Goal: Information Seeking & Learning: Check status

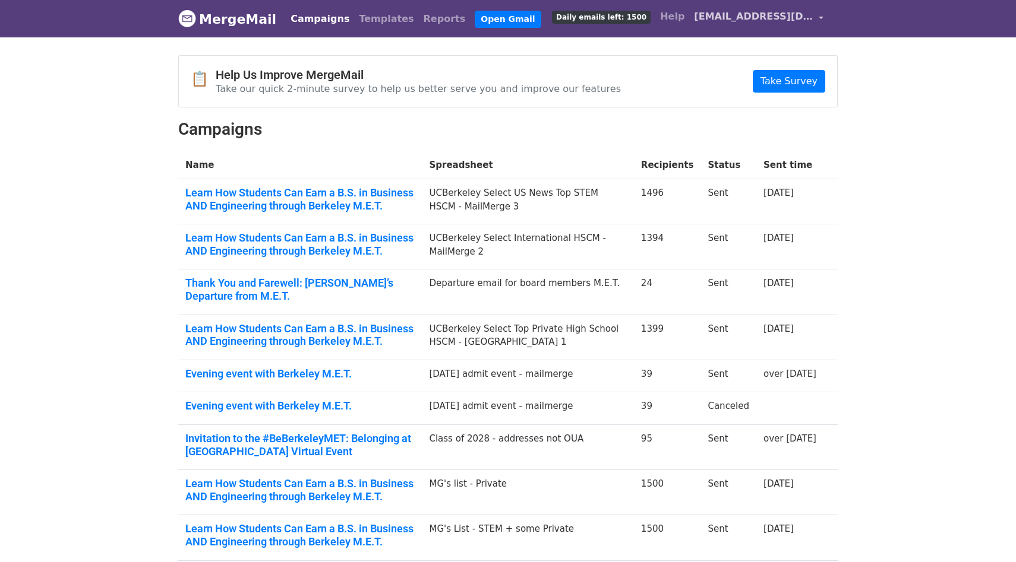
click at [812, 16] on span "[EMAIL_ADDRESS][DOMAIN_NAME]" at bounding box center [753, 17] width 119 height 14
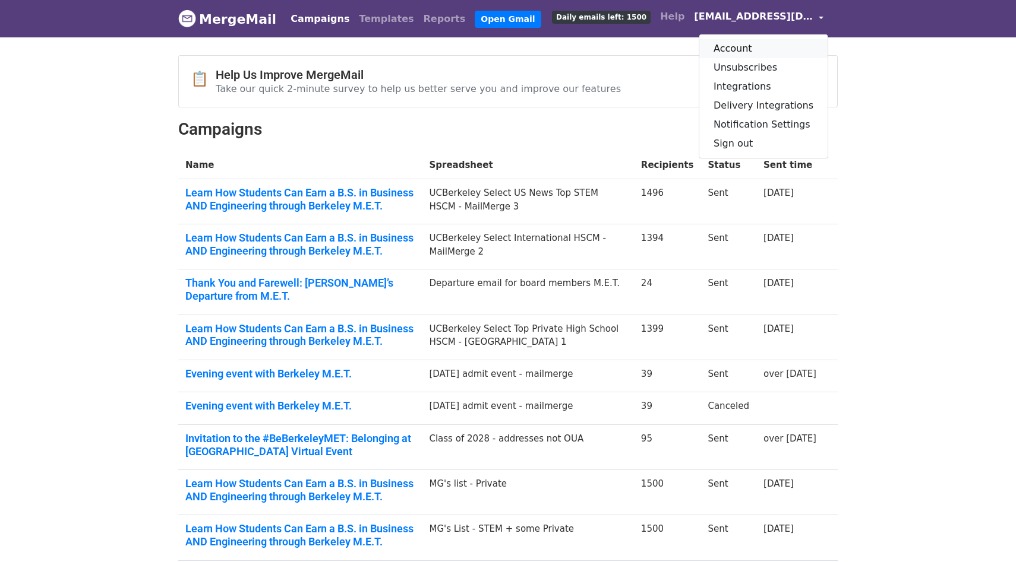
click at [767, 49] on link "Account" at bounding box center [763, 48] width 128 height 19
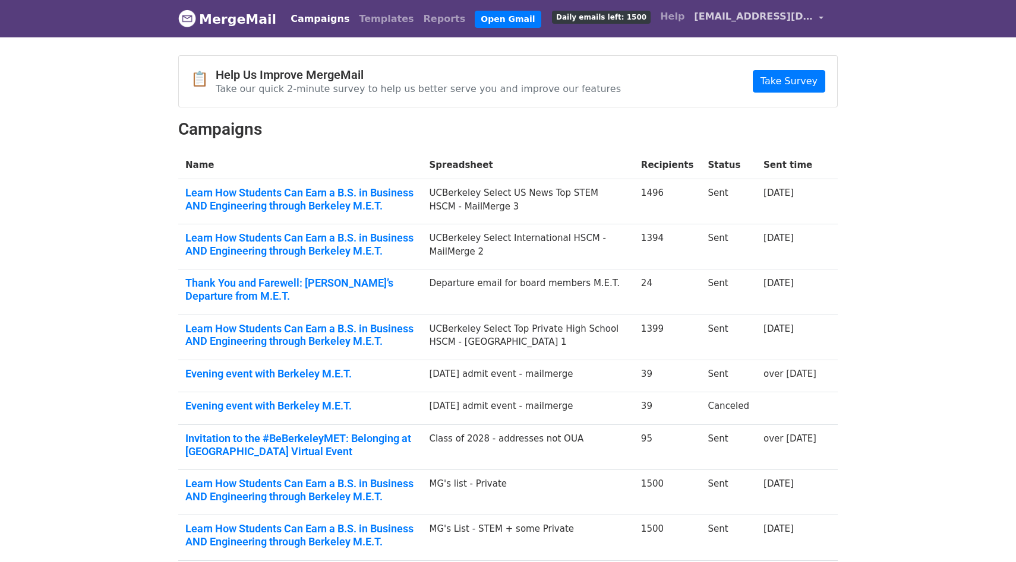
click at [783, 15] on span "[EMAIL_ADDRESS][DOMAIN_NAME]" at bounding box center [753, 17] width 119 height 14
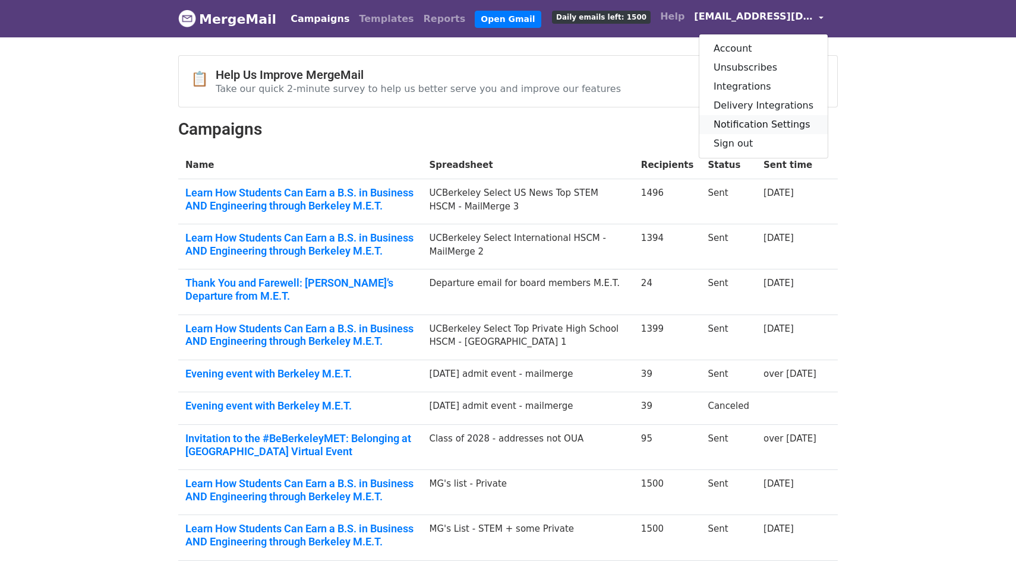
click at [765, 122] on link "Notification Settings" at bounding box center [763, 124] width 128 height 19
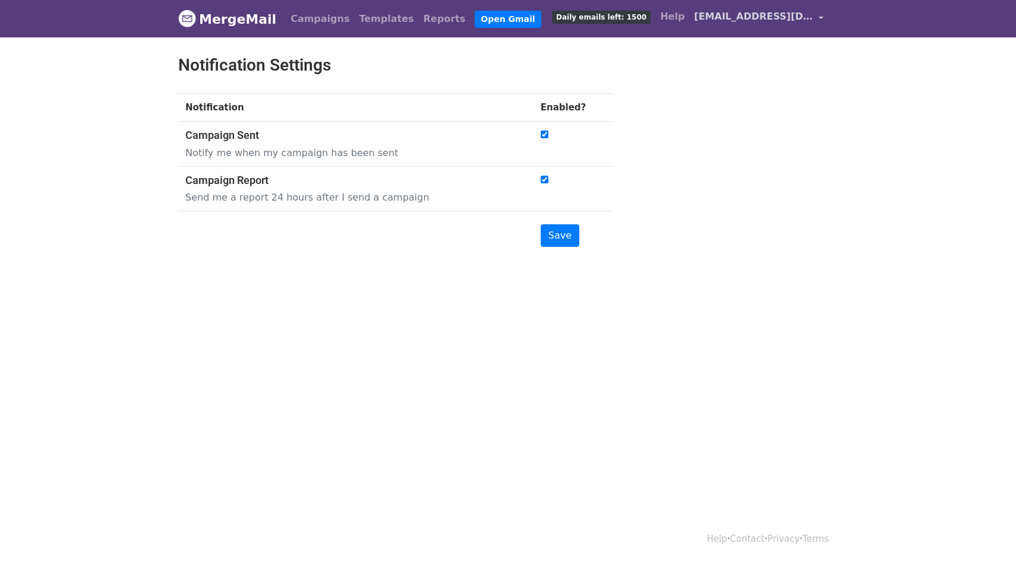
click at [771, 26] on link "[EMAIL_ADDRESS][DOMAIN_NAME]" at bounding box center [758, 19] width 139 height 28
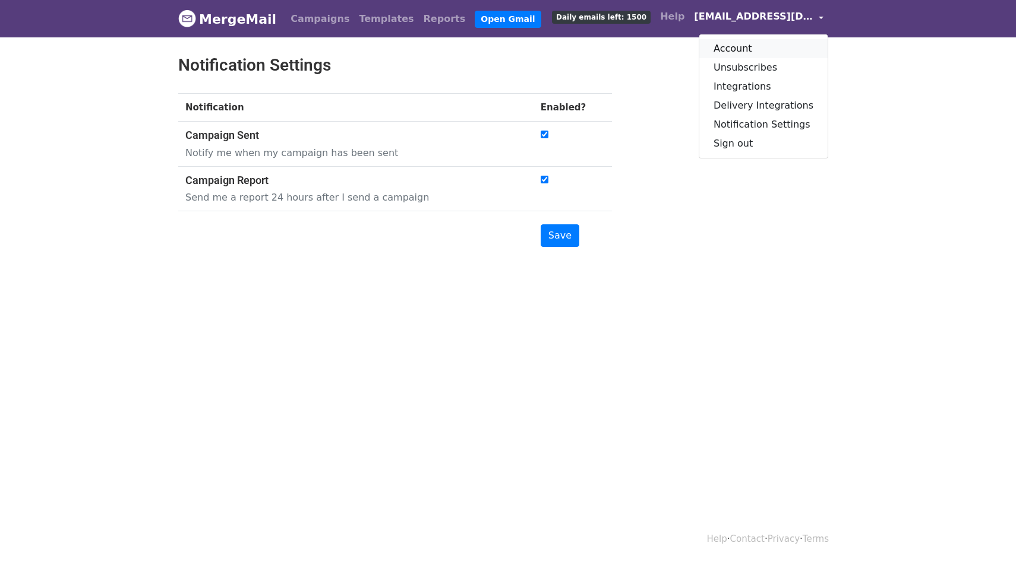
click at [756, 48] on link "Account" at bounding box center [763, 48] width 128 height 19
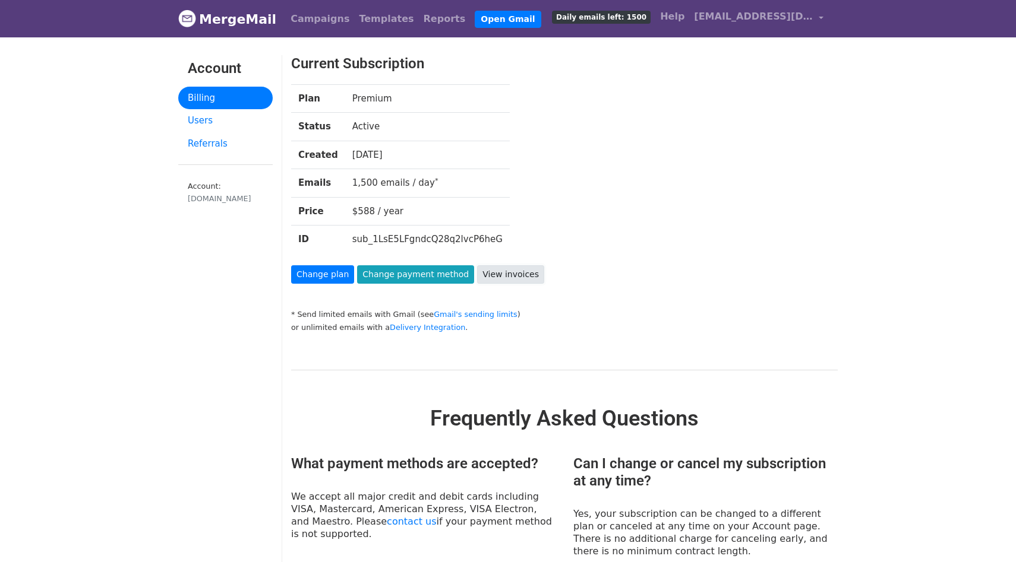
click at [496, 274] on link "View invoices" at bounding box center [510, 274] width 67 height 18
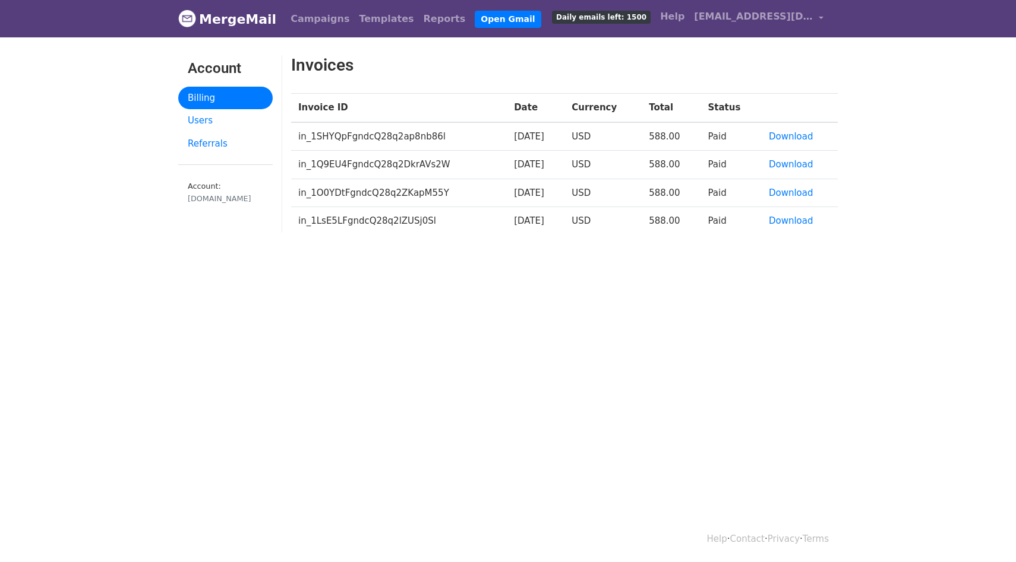
click at [234, 14] on link "MergeMail" at bounding box center [227, 19] width 98 height 25
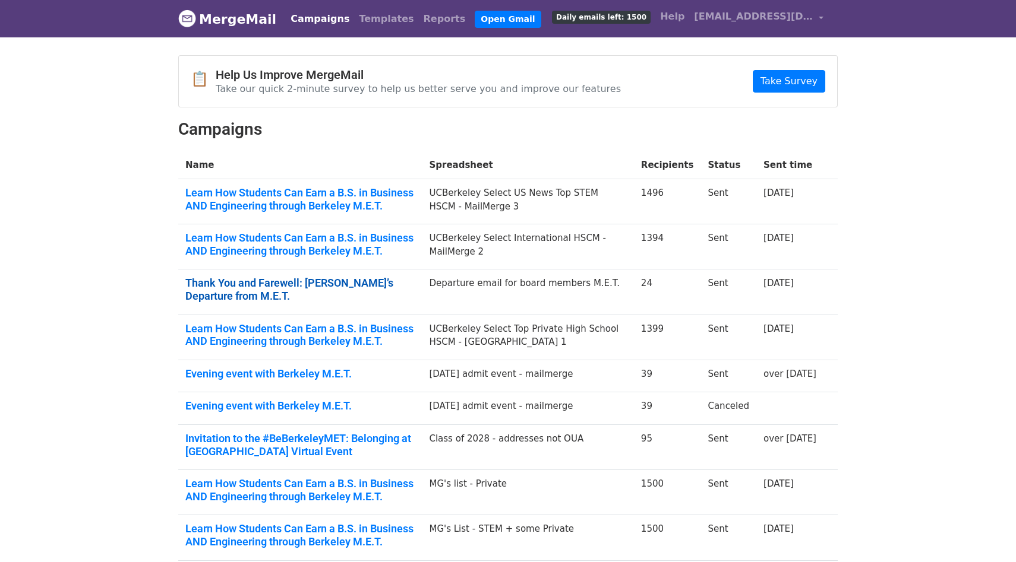
click at [412, 286] on link "Thank You and Farewell: [PERSON_NAME]’s Departure from M.E.T." at bounding box center [299, 290] width 229 height 26
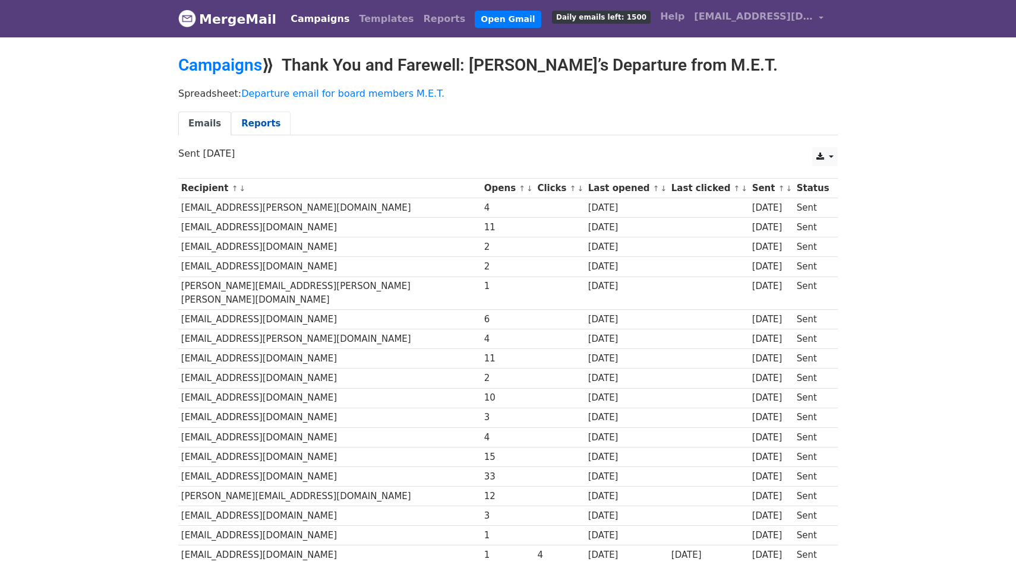
click at [258, 129] on link "Reports" at bounding box center [260, 124] width 59 height 24
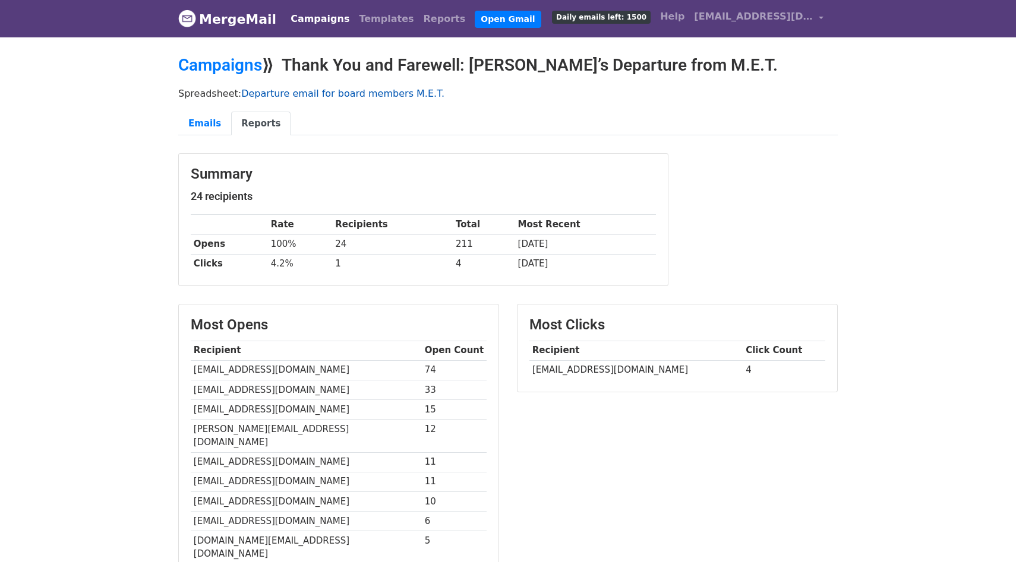
click at [262, 90] on link "Departure email for board members M.E.T." at bounding box center [342, 93] width 203 height 11
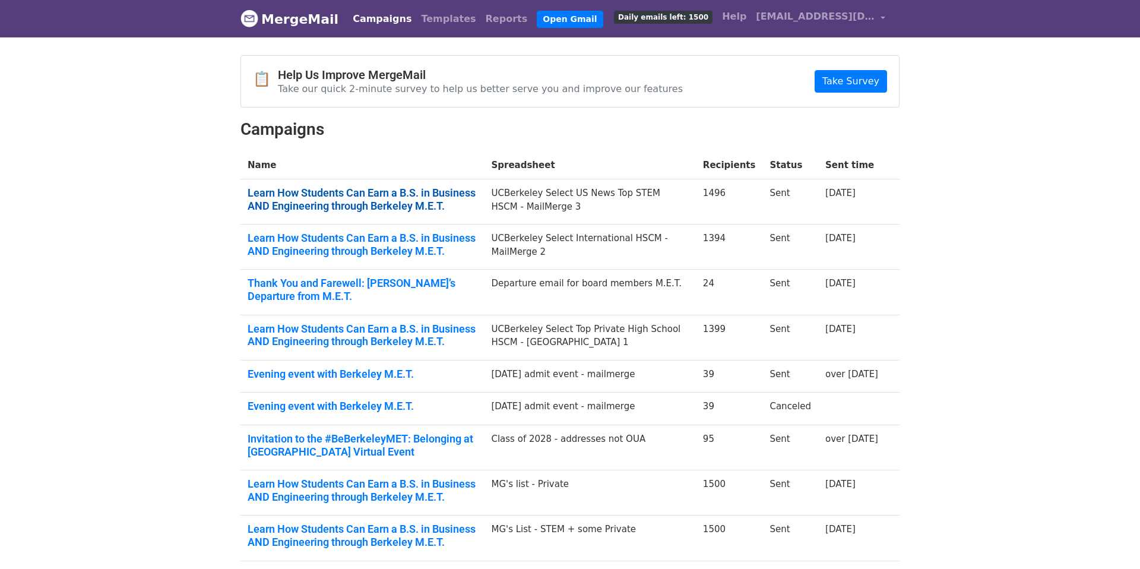
click at [400, 199] on link "Learn How Students Can Earn a B.S. in Business AND Engineering through Berkeley…" at bounding box center [362, 199] width 229 height 26
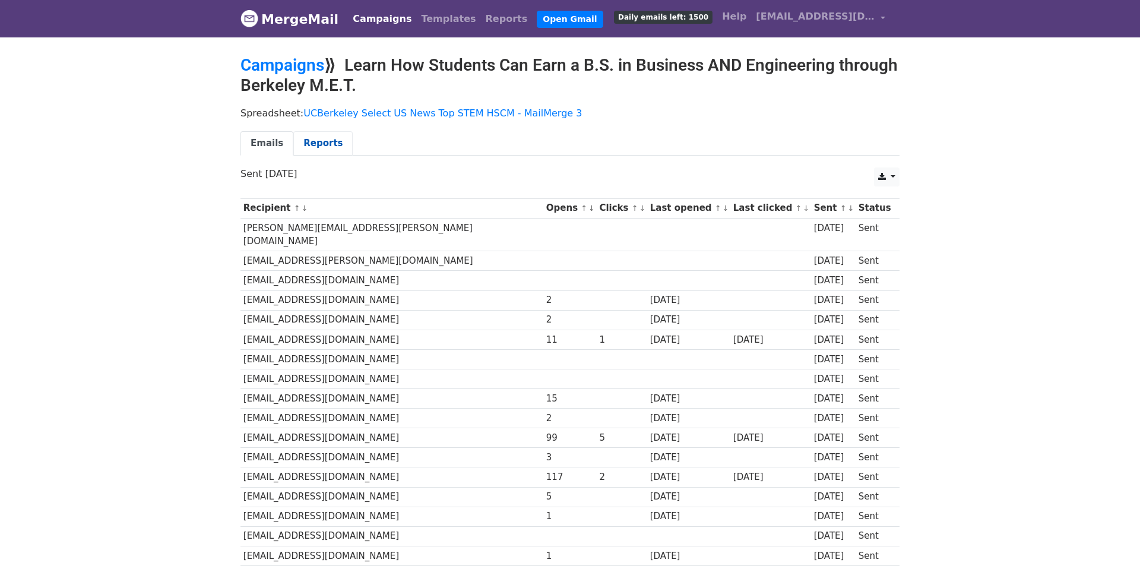
click at [327, 145] on link "Reports" at bounding box center [322, 143] width 59 height 24
click at [336, 106] on div "Spreadsheet: UCBerkeley Select US News Top STEM HSCM - MailMerge 3 Emails Repor…" at bounding box center [570, 134] width 677 height 67
